Goal: Task Accomplishment & Management: Use online tool/utility

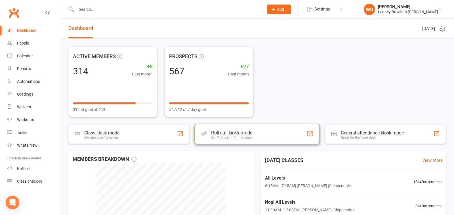
click at [225, 138] on div "Staff check-in for members" at bounding box center [232, 138] width 42 height 4
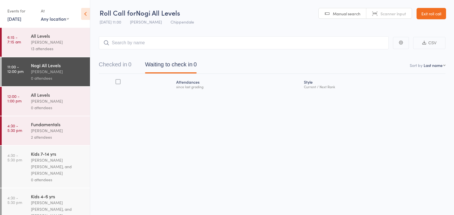
click at [57, 51] on div "13 attendees" at bounding box center [58, 48] width 54 height 7
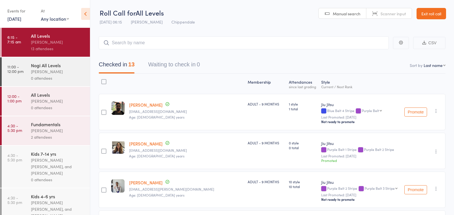
click at [435, 15] on link "Exit roll call" at bounding box center [432, 13] width 30 height 11
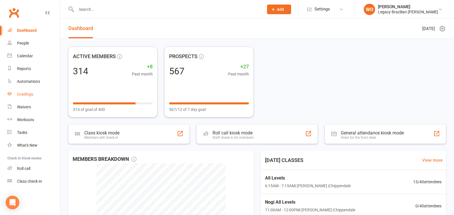
click at [37, 94] on link "Gradings" at bounding box center [33, 94] width 53 height 13
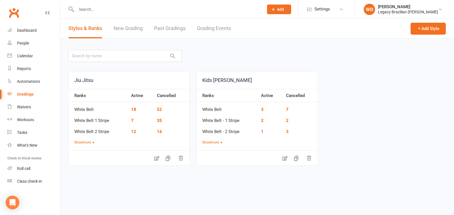
click at [136, 32] on link "New Grading" at bounding box center [128, 29] width 29 height 20
